Goal: Information Seeking & Learning: Find specific fact

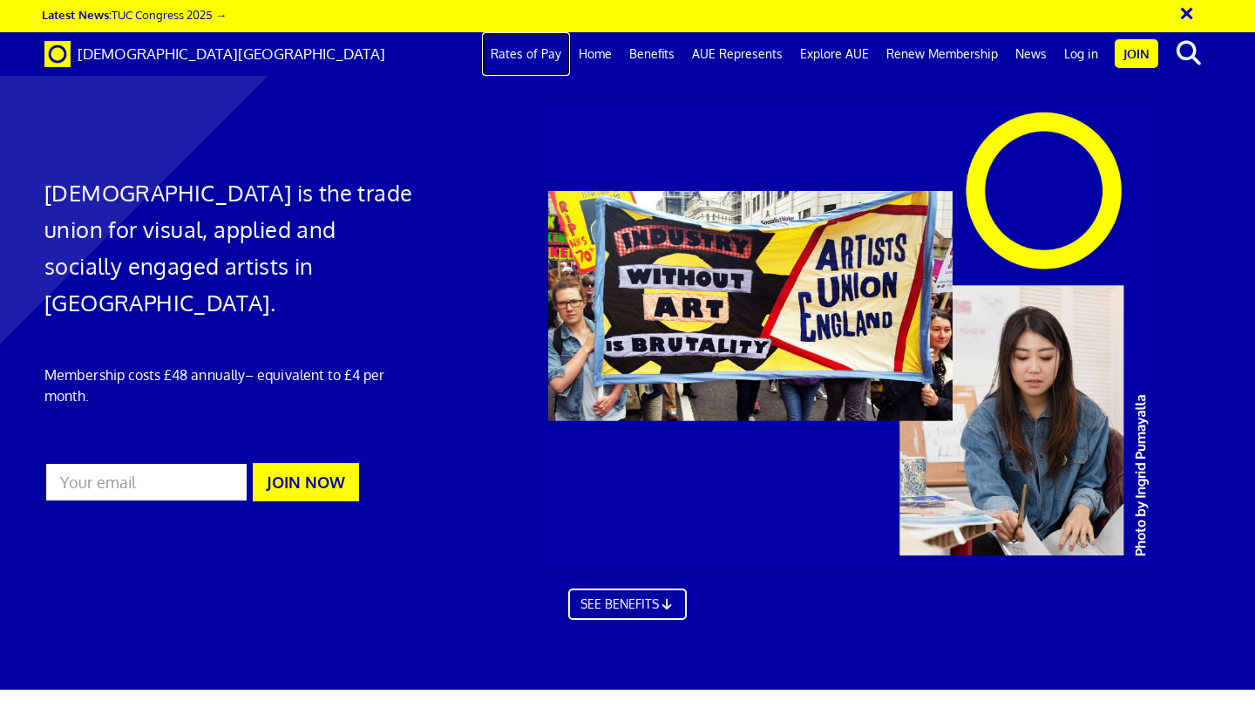
click at [505, 53] on link "Rates of Pay" at bounding box center [526, 54] width 88 height 44
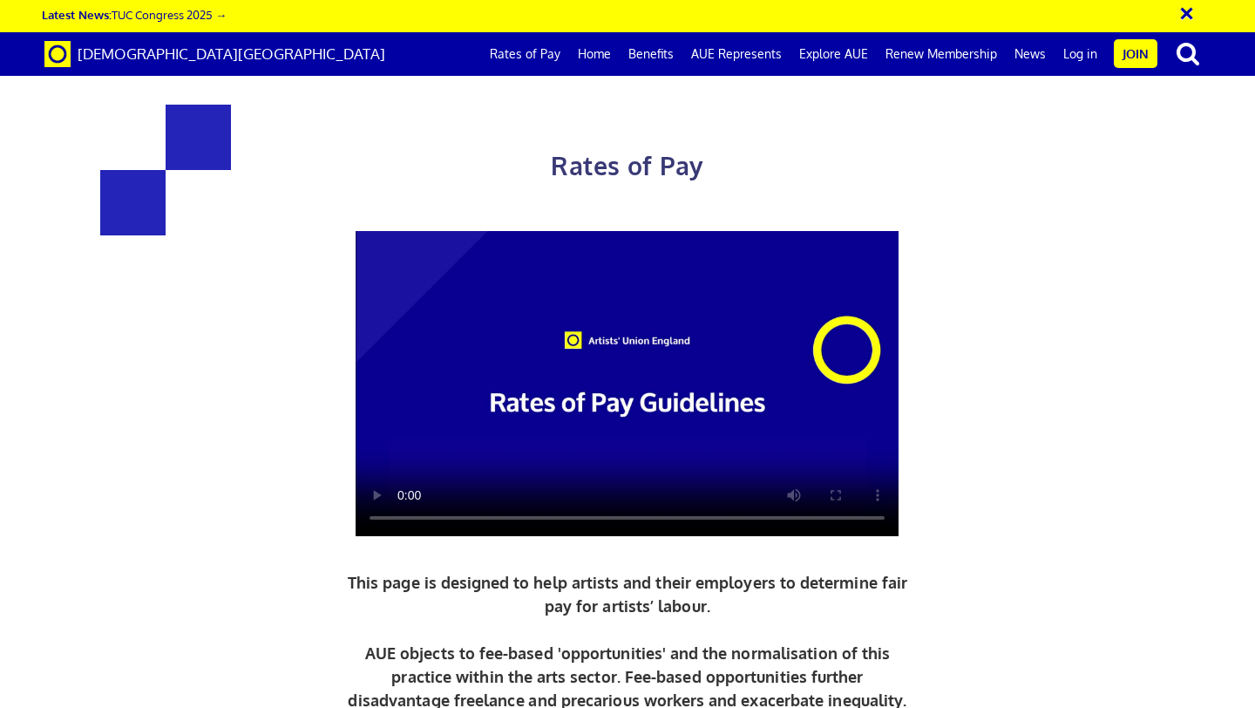
scroll to position [700, 0]
drag, startPoint x: 901, startPoint y: 349, endPoint x: 701, endPoint y: 224, distance: 236.5
drag, startPoint x: 906, startPoint y: 230, endPoint x: 689, endPoint y: 227, distance: 217.0
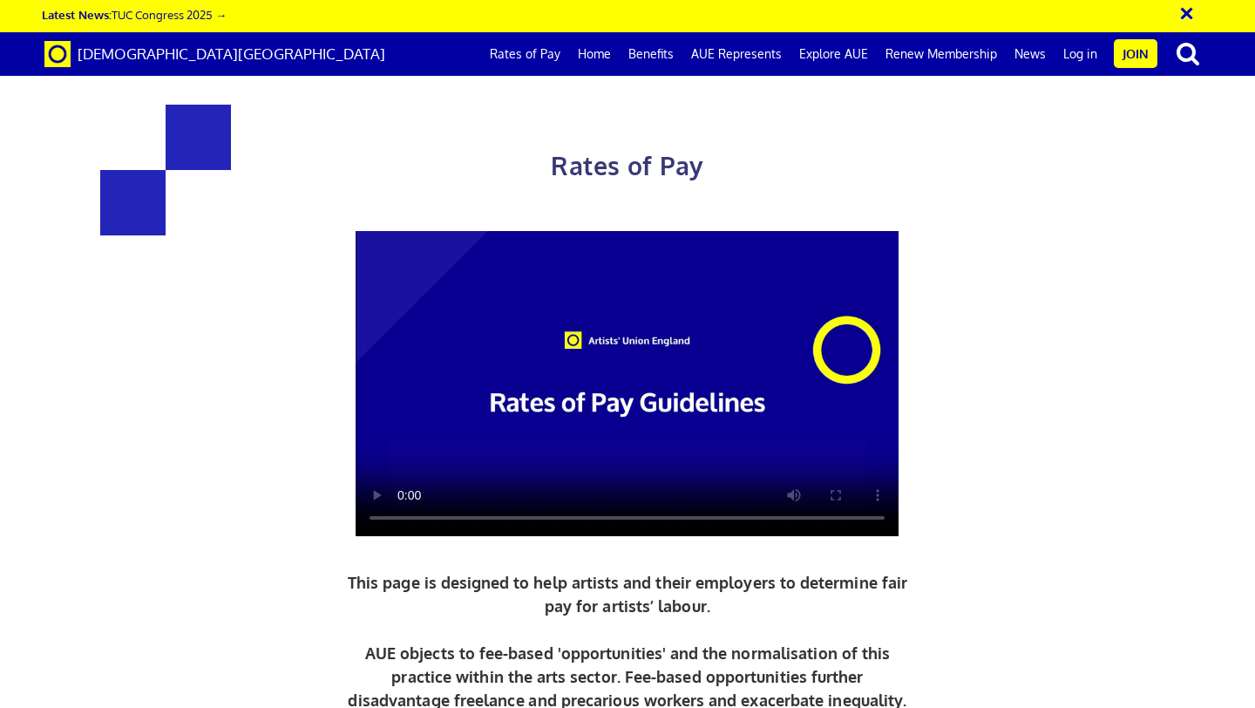
copy h3 "£284.31 a day"
